Goal: Ask a question

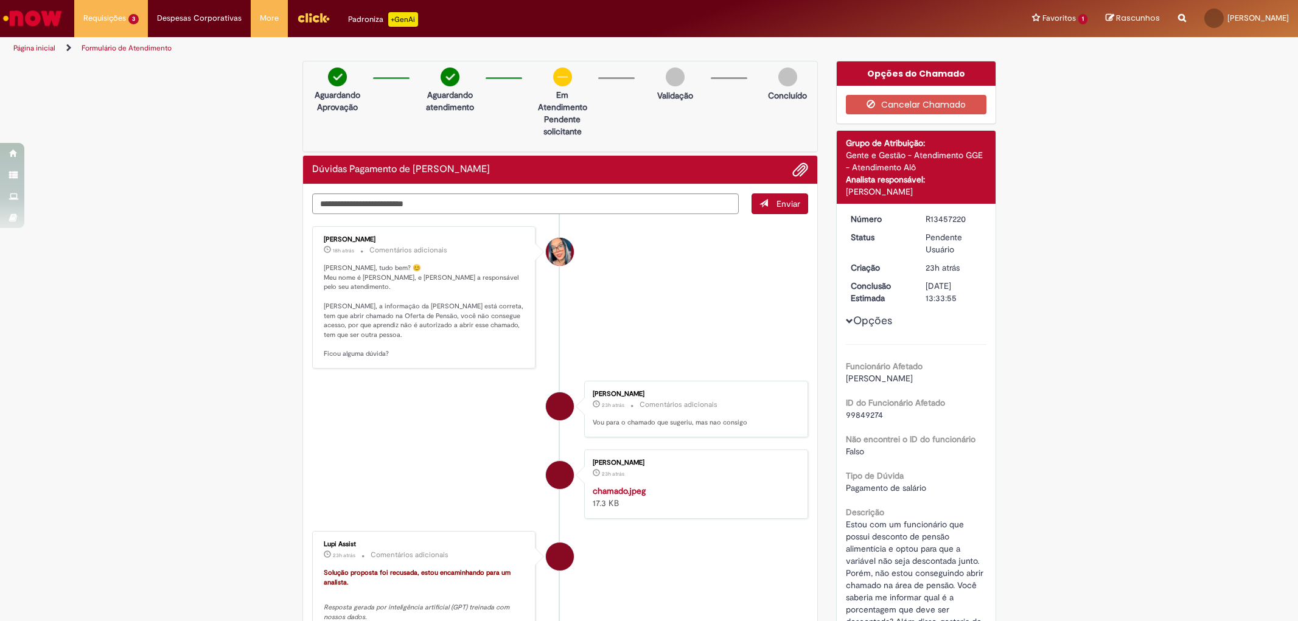
click at [649, 214] on textarea "Digite sua mensagem aqui..." at bounding box center [525, 203] width 427 height 21
click at [657, 205] on textarea "Digite sua mensagem aqui..." at bounding box center [525, 203] width 427 height 21
type textarea "*"
type textarea "**********"
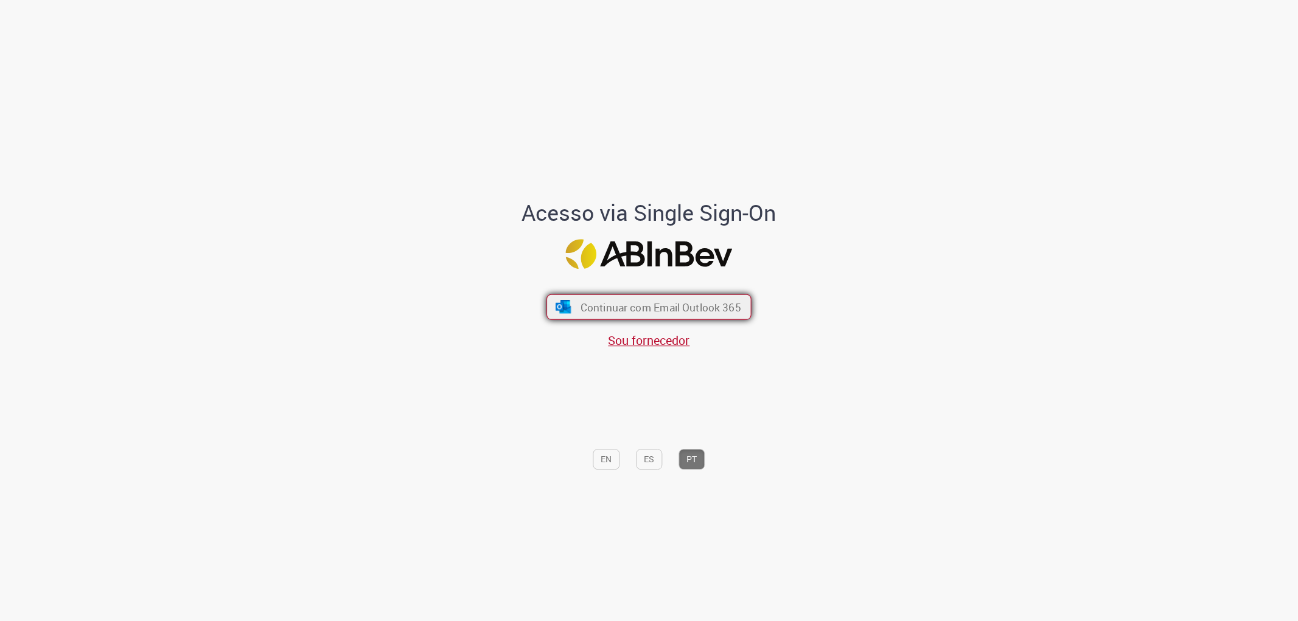
click at [590, 302] on span "Continuar com Email Outlook 365" at bounding box center [660, 307] width 161 height 14
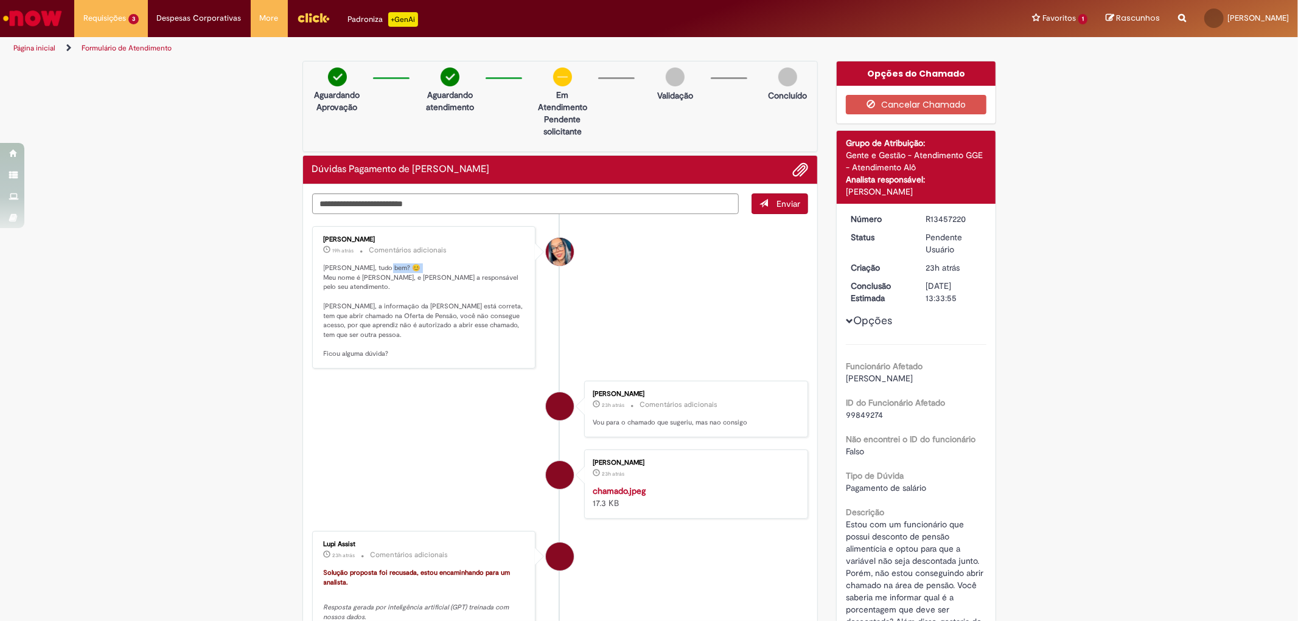
drag, startPoint x: 336, startPoint y: 281, endPoint x: 326, endPoint y: 275, distance: 12.0
click at [330, 275] on p "[PERSON_NAME], tudo bem? 😊 Meu nome é [PERSON_NAME], e [PERSON_NAME] a responsá…" at bounding box center [425, 311] width 203 height 96
drag, startPoint x: 332, startPoint y: 291, endPoint x: 409, endPoint y: 262, distance: 81.8
click at [404, 269] on div "Maira Priscila Da Silva Arnaldo 19h atrás 19 horas atrás Comentários adicionais…" at bounding box center [424, 297] width 217 height 135
drag, startPoint x: 358, startPoint y: 330, endPoint x: 461, endPoint y: 330, distance: 103.4
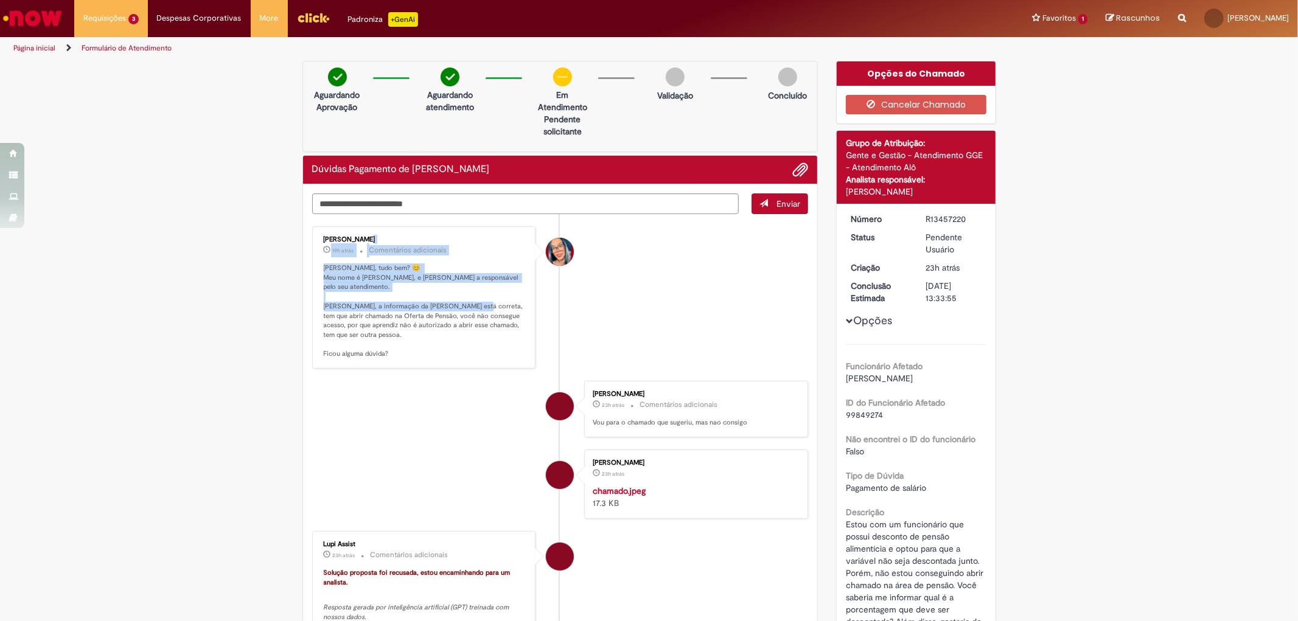
drag, startPoint x: 399, startPoint y: 317, endPoint x: 524, endPoint y: 318, distance: 125.3
click at [523, 318] on div "Maira Priscila Da Silva Arnaldo 19h atrás 19 horas atrás Comentários adicionais…" at bounding box center [424, 297] width 217 height 135
click at [686, 307] on li "Maira Priscila Da Silva Arnaldo 19h atrás 19 horas atrás Comentários adicionais…" at bounding box center [560, 297] width 496 height 142
click at [667, 289] on li "Maira Priscila Da Silva Arnaldo 19h atrás 19 horas atrás Comentários adicionais…" at bounding box center [560, 297] width 496 height 142
